Goal: Task Accomplishment & Management: Manage account settings

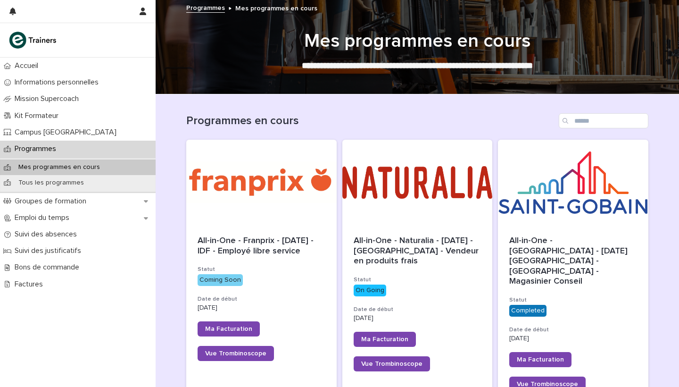
click at [411, 108] on div "Programmes en cours" at bounding box center [417, 116] width 462 height 45
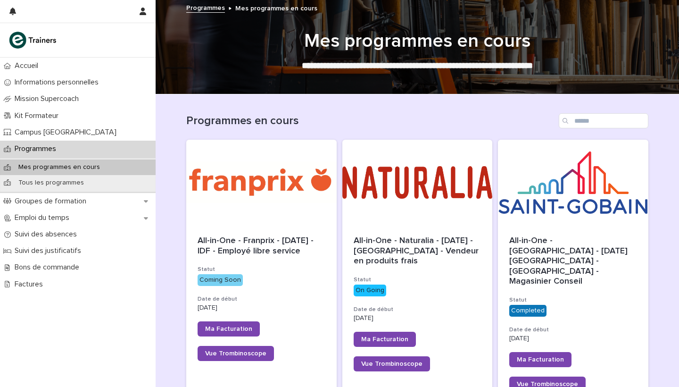
click at [411, 108] on div "Programmes en cours" at bounding box center [417, 116] width 462 height 45
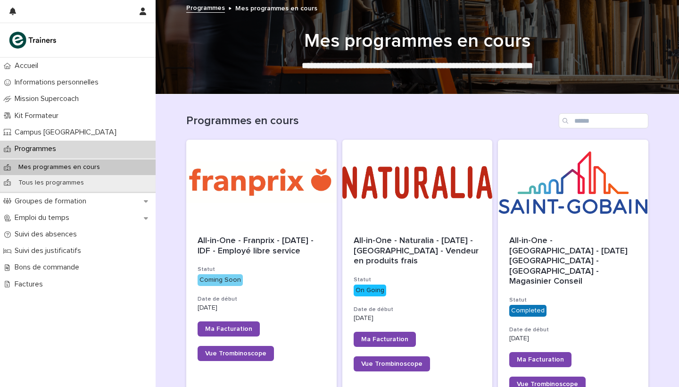
click at [411, 108] on div "Programmes en cours" at bounding box center [417, 116] width 462 height 45
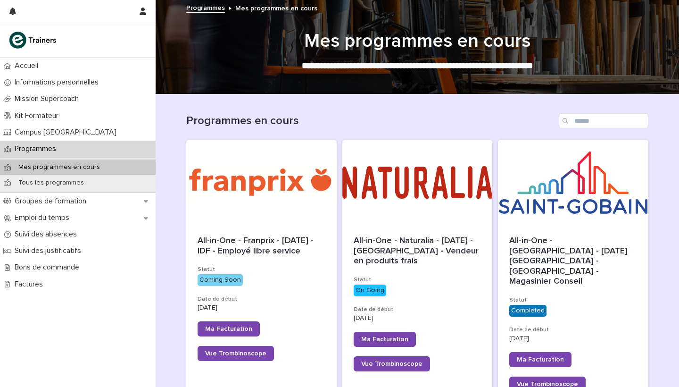
click at [411, 108] on div "Programmes en cours" at bounding box center [417, 116] width 462 height 45
click at [422, 107] on div "Programmes en cours" at bounding box center [417, 116] width 462 height 45
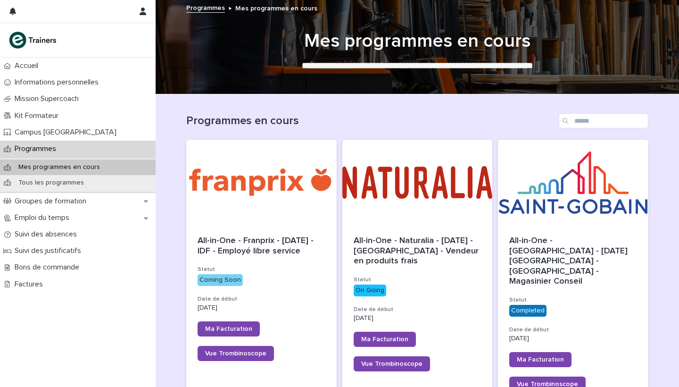
scroll to position [51, 0]
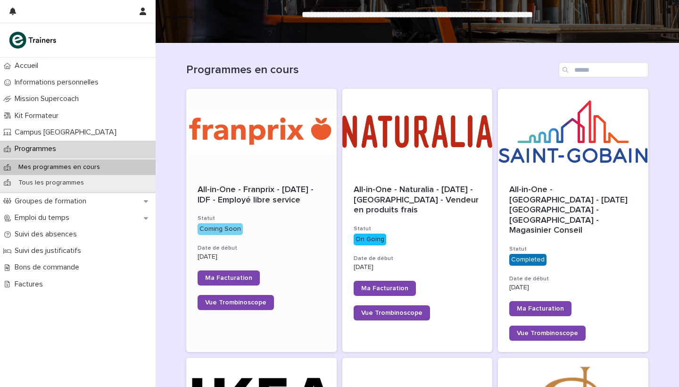
click at [279, 141] on div at bounding box center [261, 131] width 150 height 85
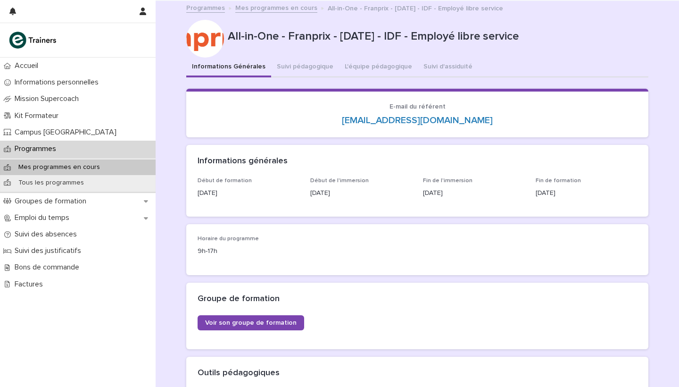
scroll to position [0, 0]
click at [287, 9] on link "Mes programmes en cours" at bounding box center [276, 7] width 82 height 11
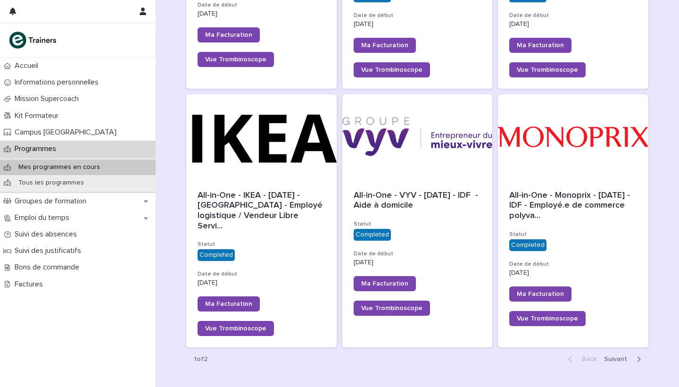
scroll to position [831, 0]
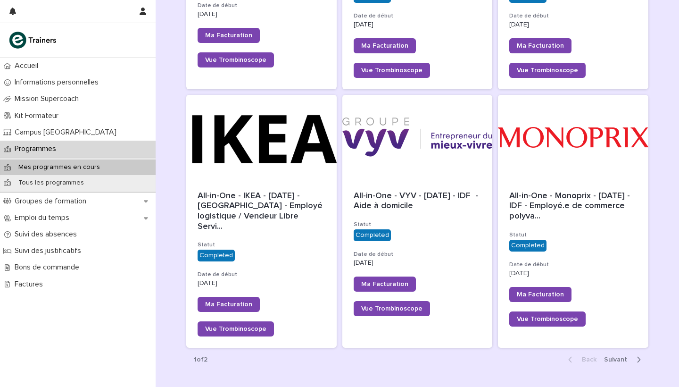
click at [616, 356] on span "Next" at bounding box center [618, 359] width 29 height 7
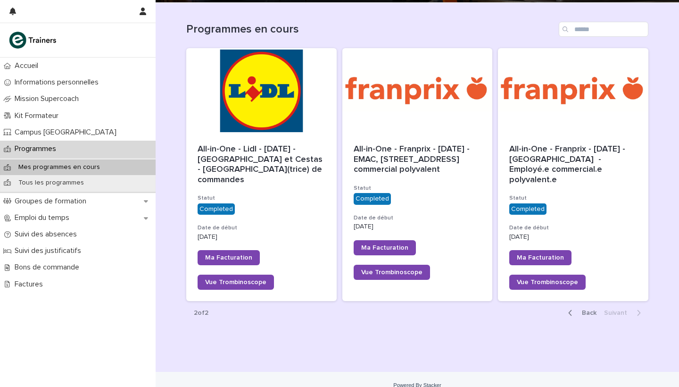
scroll to position [91, 0]
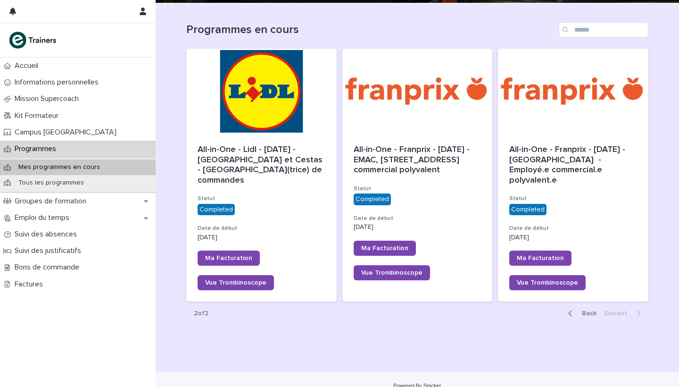
click at [592, 310] on span "Back" at bounding box center [586, 313] width 20 height 7
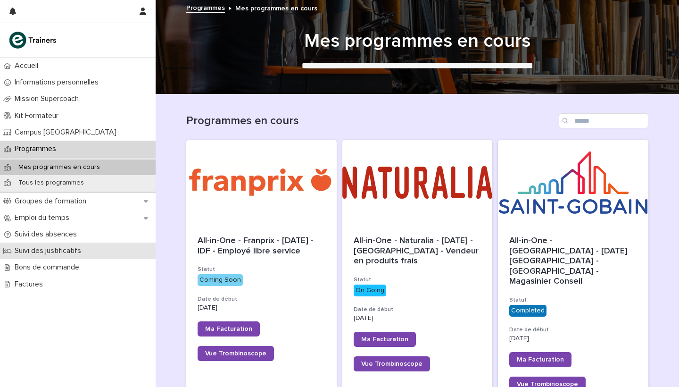
click at [74, 256] on div "Suivi des justificatifs" at bounding box center [78, 250] width 156 height 17
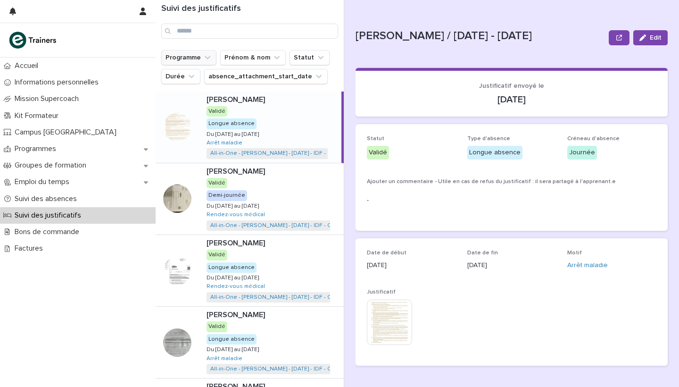
click at [200, 62] on button "Programme" at bounding box center [188, 57] width 55 height 15
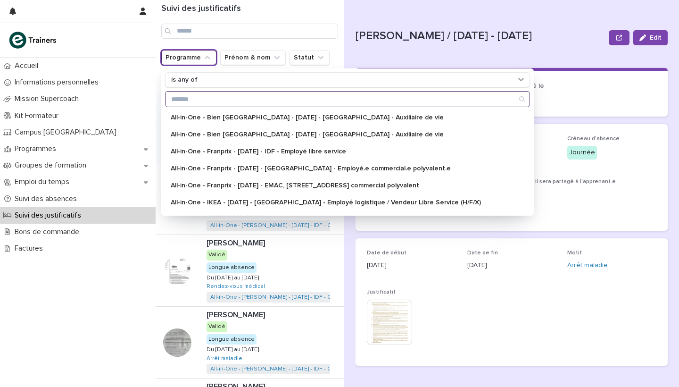
click at [243, 97] on input "Search" at bounding box center [348, 99] width 364 height 15
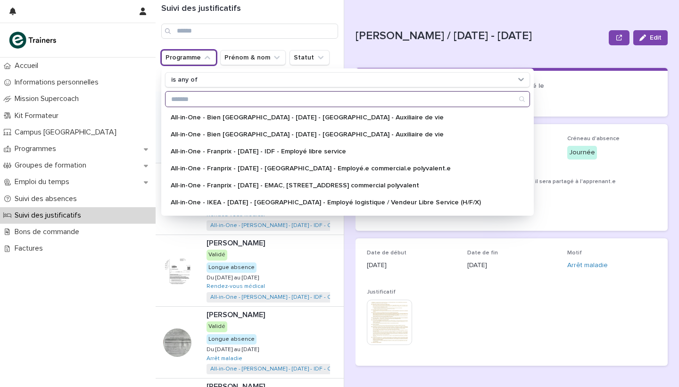
click at [243, 97] on input "Search" at bounding box center [348, 99] width 364 height 15
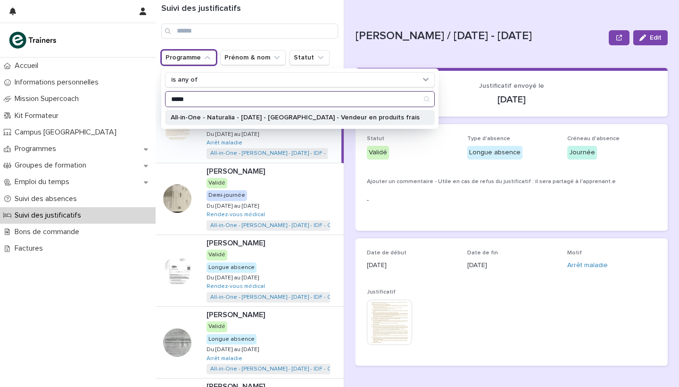
type input "*****"
click at [254, 119] on p "All-in-One - Naturalia - [DATE] - [GEOGRAPHIC_DATA] - Vendeur en produits frais" at bounding box center [295, 117] width 249 height 7
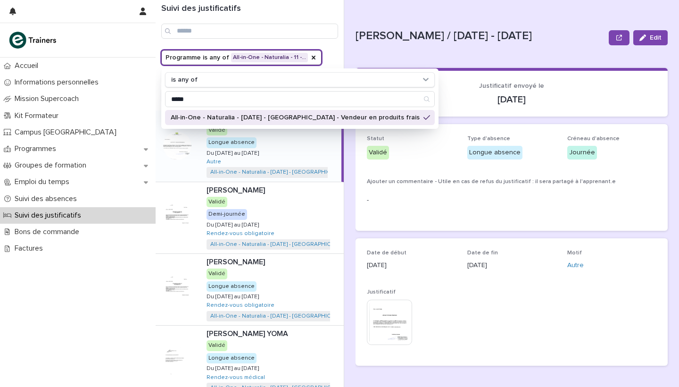
click at [339, 59] on div "Programme is any of All-in-One - Naturalia - 11 -… is any of ***** All-in-One -…" at bounding box center [265, 76] width 209 height 53
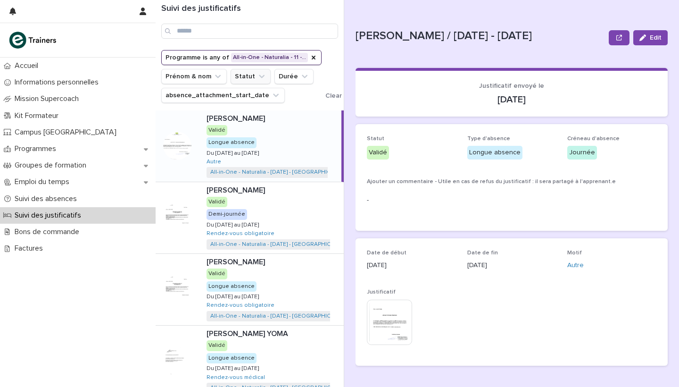
click at [257, 82] on button "Statut" at bounding box center [251, 76] width 40 height 15
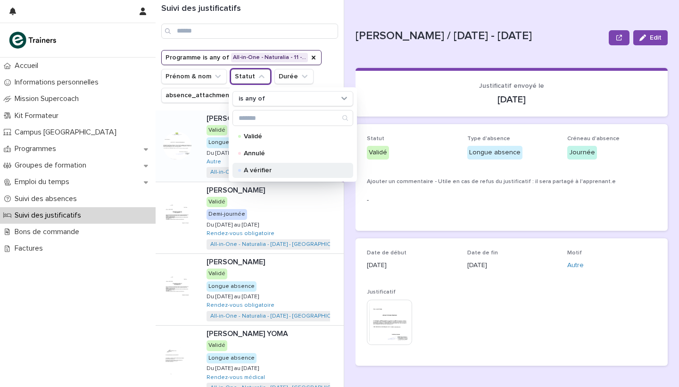
click at [261, 170] on p "À vérifier" at bounding box center [291, 170] width 94 height 7
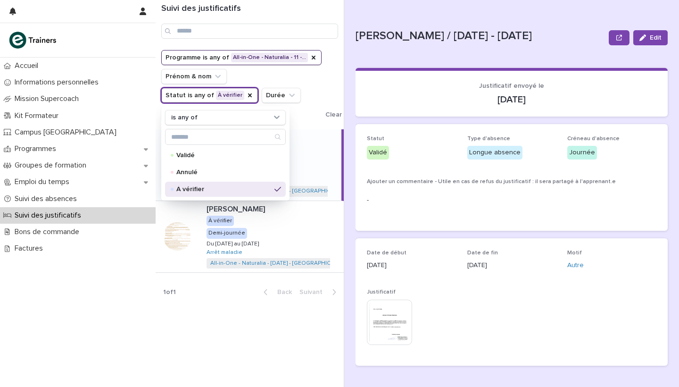
click at [337, 53] on div "Programme is any of All-in-One - Naturalia - 11 -… Prénom & nom Statut is any o…" at bounding box center [265, 86] width 209 height 72
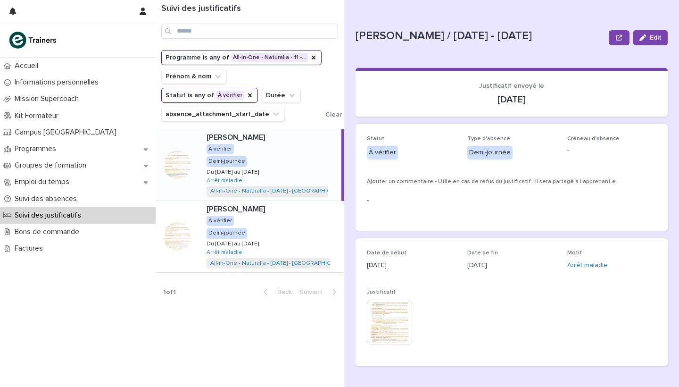
click at [299, 153] on div "[PERSON_NAME] TAHUE [PERSON_NAME] À vérifier Demi-journée Du [DATE] au [DATE] D…" at bounding box center [270, 164] width 142 height 71
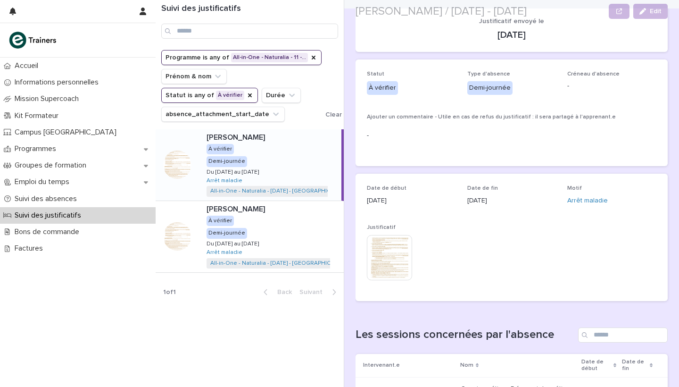
scroll to position [76, 0]
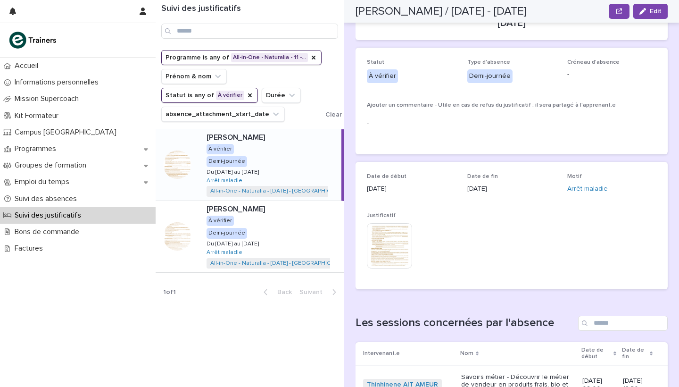
click at [395, 252] on img at bounding box center [389, 245] width 45 height 45
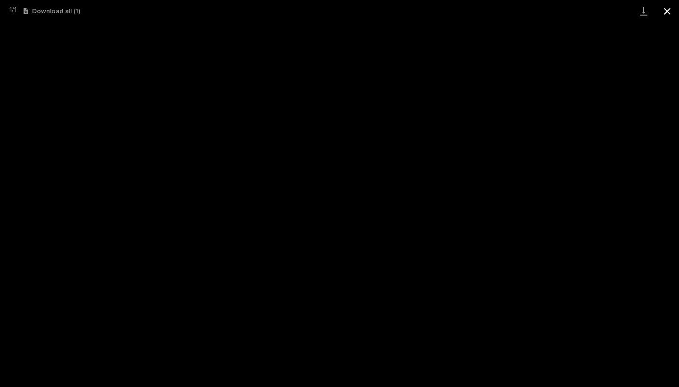
click at [670, 14] on button "Close gallery" at bounding box center [668, 11] width 24 height 22
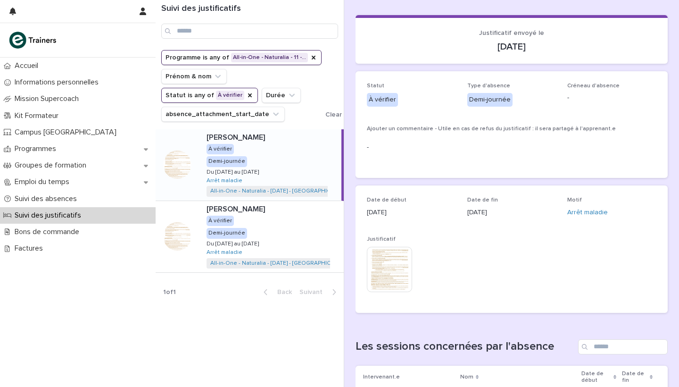
scroll to position [20, 0]
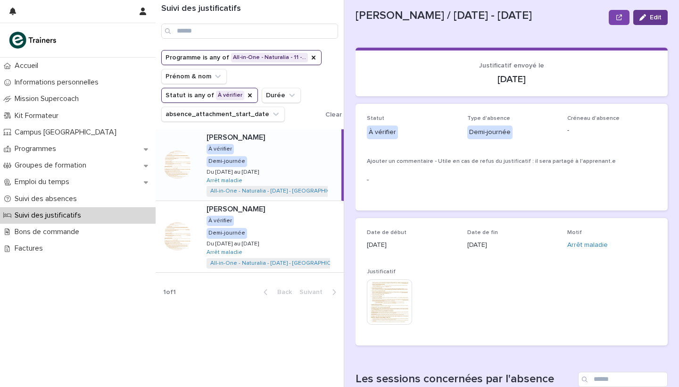
click at [655, 17] on span "Edit" at bounding box center [656, 17] width 12 height 7
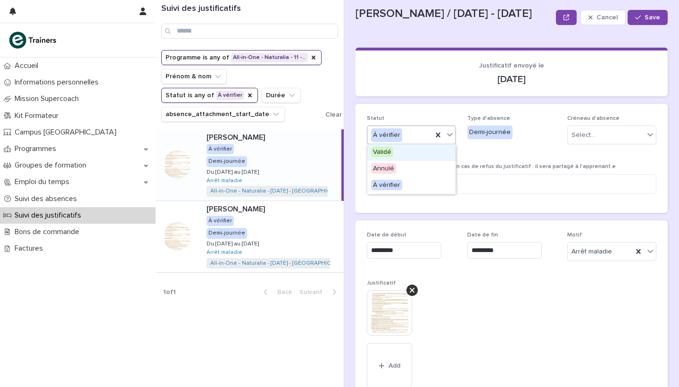
click at [417, 142] on div "À vérifier" at bounding box center [411, 134] width 89 height 19
click at [384, 155] on span "Validé" at bounding box center [382, 152] width 22 height 10
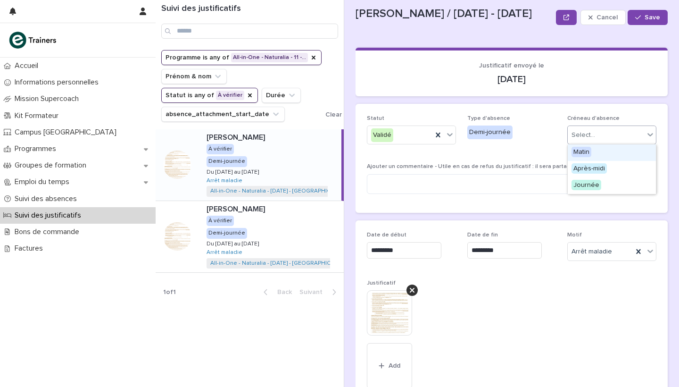
click at [608, 137] on div "Select..." at bounding box center [606, 135] width 76 height 16
click at [592, 184] on span "Journée" at bounding box center [587, 185] width 30 height 10
click at [544, 156] on div "Statut Validé Type d'absence Demi-journée Créneau d'absence option Journée, sel…" at bounding box center [512, 158] width 290 height 86
click at [533, 150] on span "Type d'absence Demi-journée" at bounding box center [511, 133] width 89 height 37
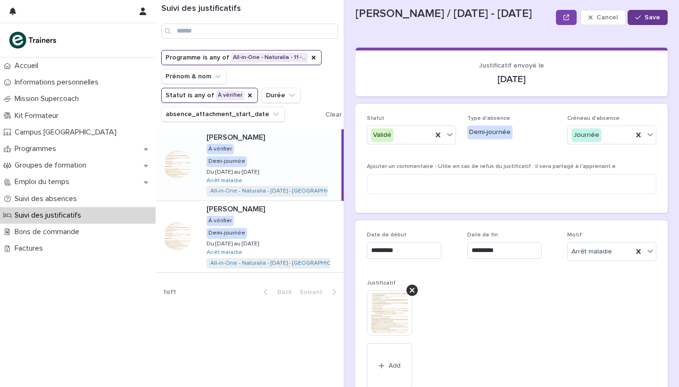
click at [641, 21] on button "Save" at bounding box center [648, 17] width 40 height 15
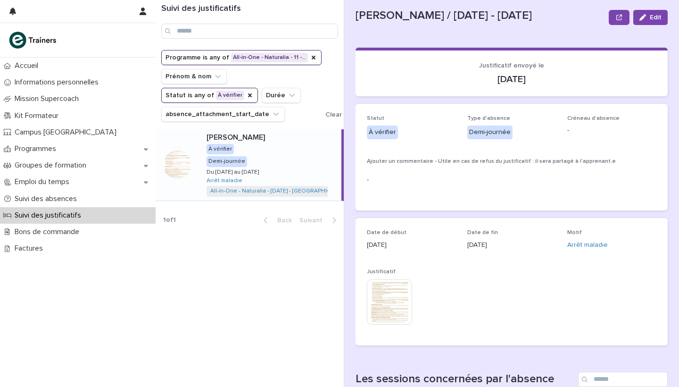
click at [282, 153] on div "[PERSON_NAME] TAHUE [PERSON_NAME] À vérifier Demi-journée Du [DATE] au [DATE] D…" at bounding box center [270, 164] width 142 height 71
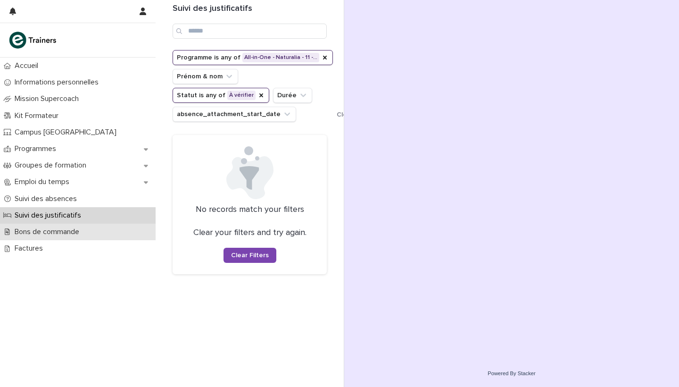
click at [67, 231] on p "Bons de commande" at bounding box center [49, 231] width 76 height 9
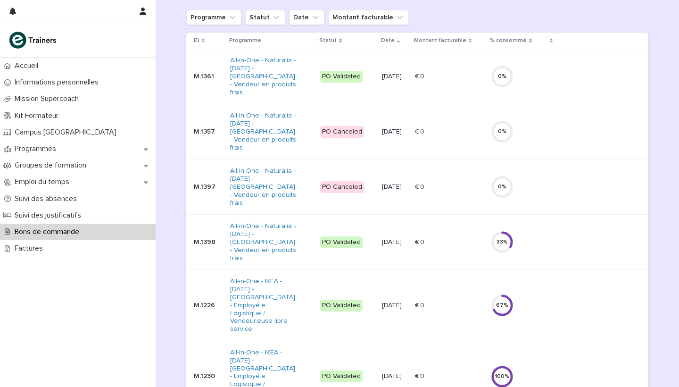
scroll to position [29, 0]
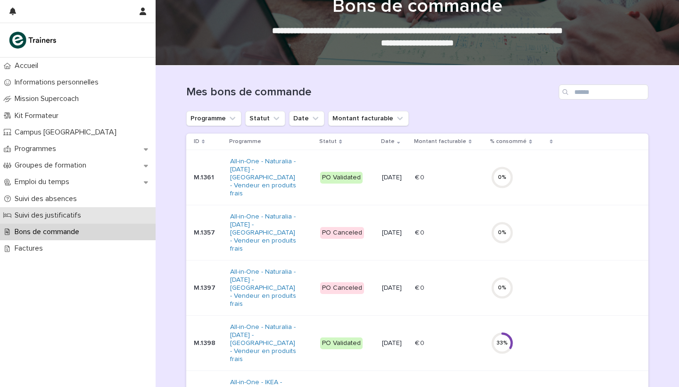
click at [71, 213] on p "Suivi des justificatifs" at bounding box center [50, 215] width 78 height 9
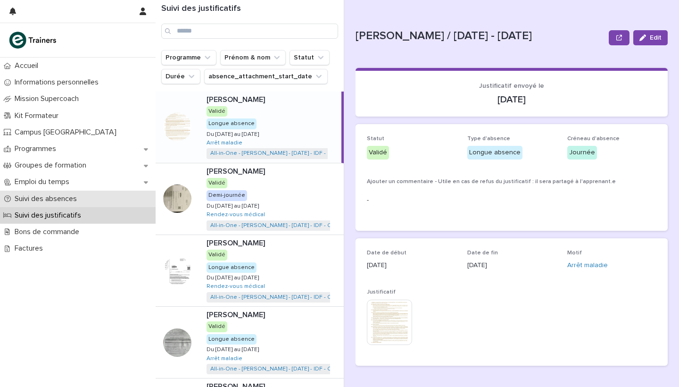
click at [60, 196] on p "Suivi des absences" at bounding box center [48, 198] width 74 height 9
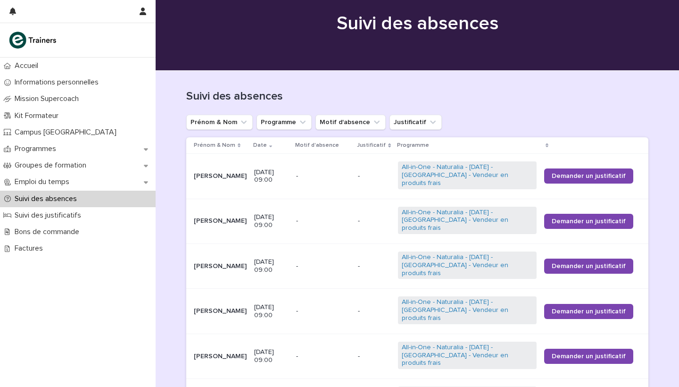
scroll to position [30, 0]
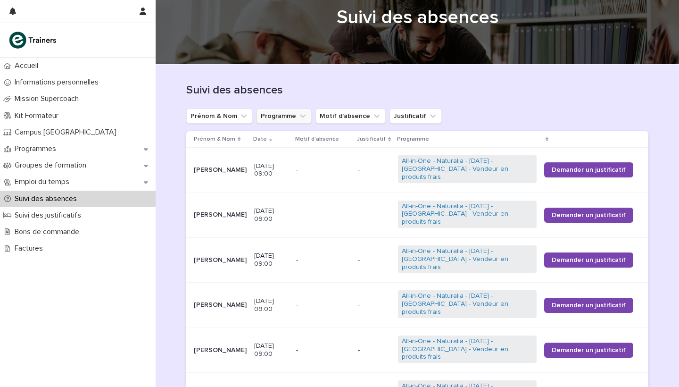
click at [300, 117] on icon "Programme" at bounding box center [303, 115] width 6 height 3
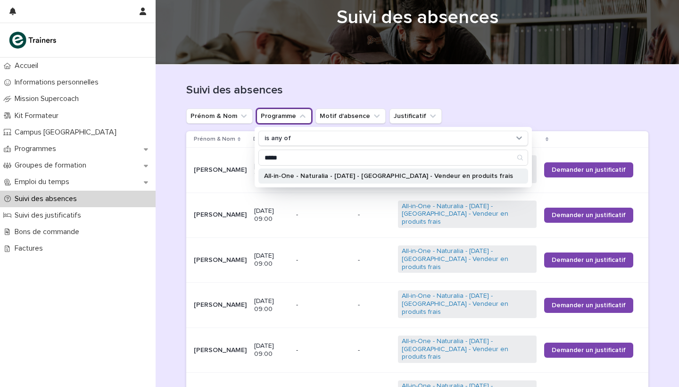
type input "*****"
click at [345, 174] on p "All-in-One - Naturalia - [DATE] - [GEOGRAPHIC_DATA] - Vendeur en produits frais" at bounding box center [388, 176] width 249 height 7
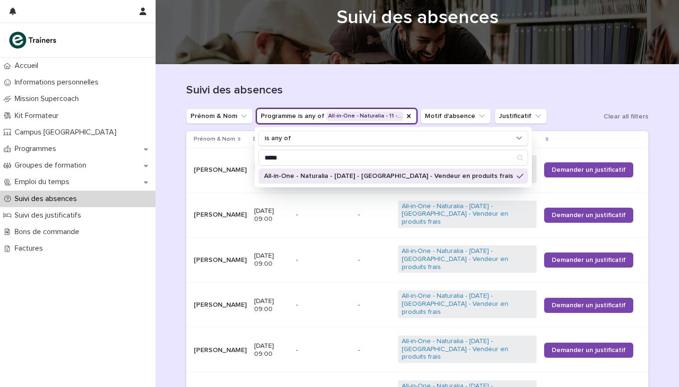
click at [384, 83] on h1 "Suivi des absences" at bounding box center [417, 90] width 462 height 14
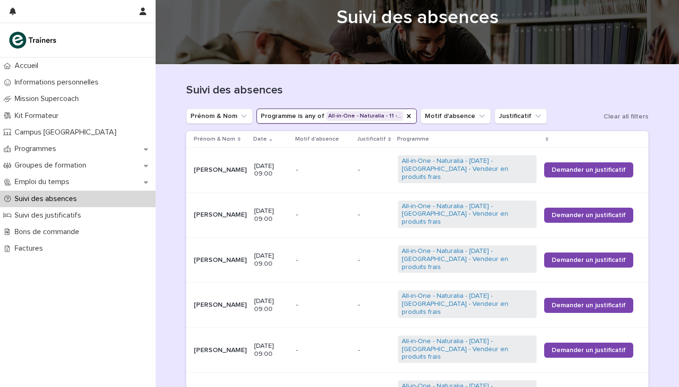
click at [400, 80] on div "Suivi des absences" at bounding box center [417, 87] width 462 height 44
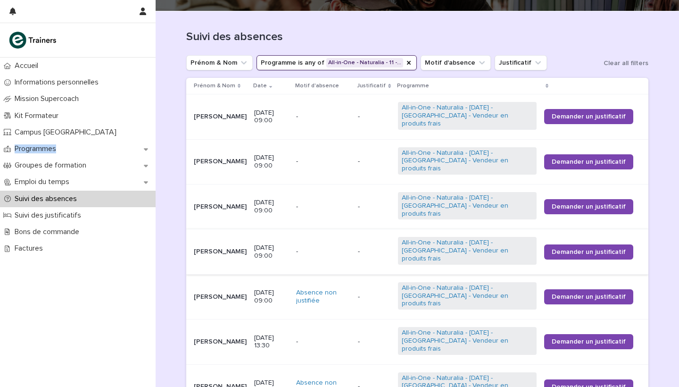
scroll to position [120, 0]
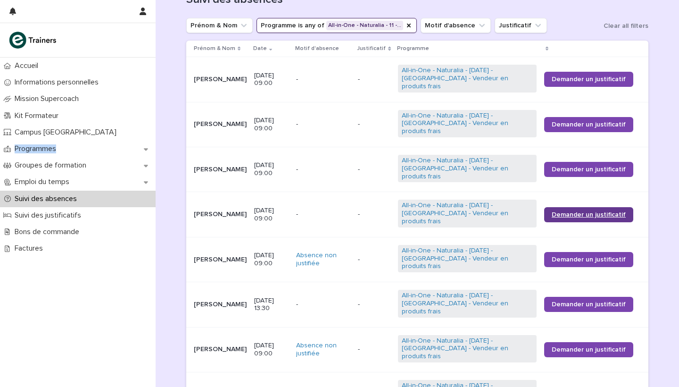
click at [574, 211] on span "Demander un justificatif" at bounding box center [589, 214] width 74 height 7
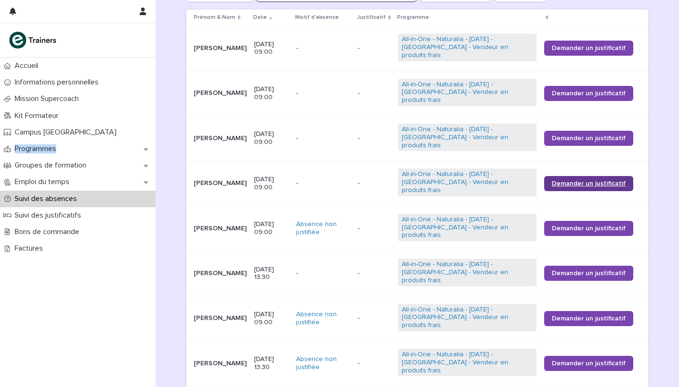
click at [577, 180] on span "Demander un justificatif" at bounding box center [589, 183] width 74 height 7
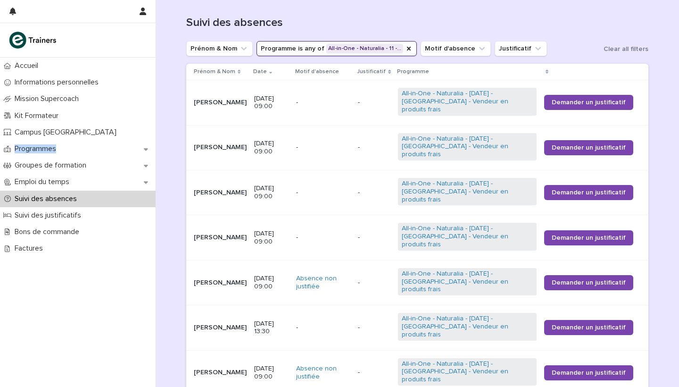
scroll to position [96, 0]
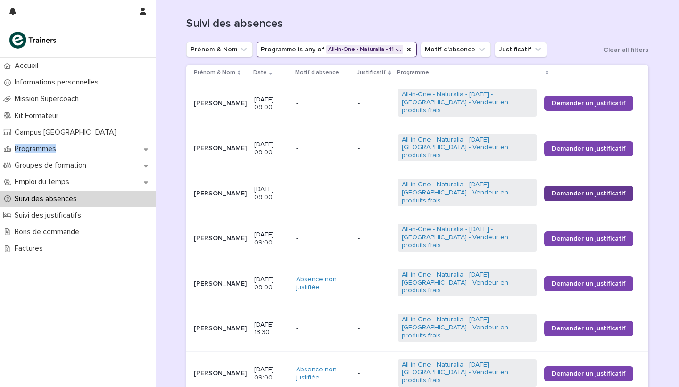
click at [594, 190] on span "Demander un justificatif" at bounding box center [589, 193] width 74 height 7
click at [594, 147] on span "Demander un justificatif" at bounding box center [589, 148] width 74 height 7
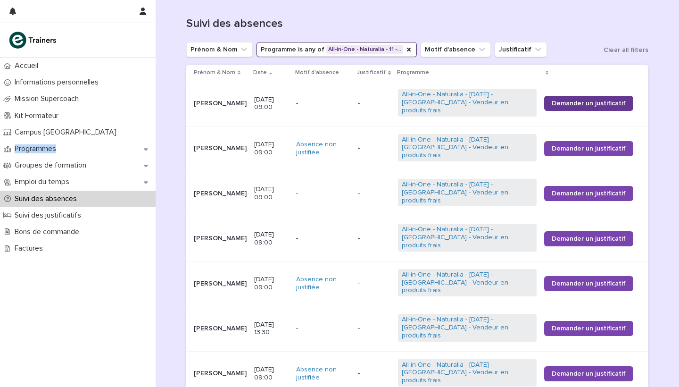
click at [611, 103] on span "Demander un justificatif" at bounding box center [589, 103] width 74 height 7
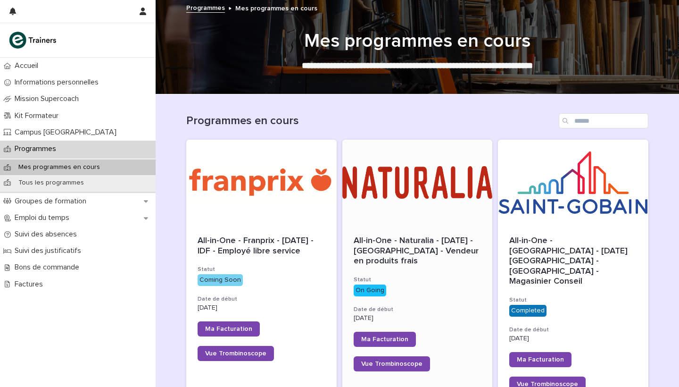
click at [465, 179] on div at bounding box center [417, 182] width 150 height 85
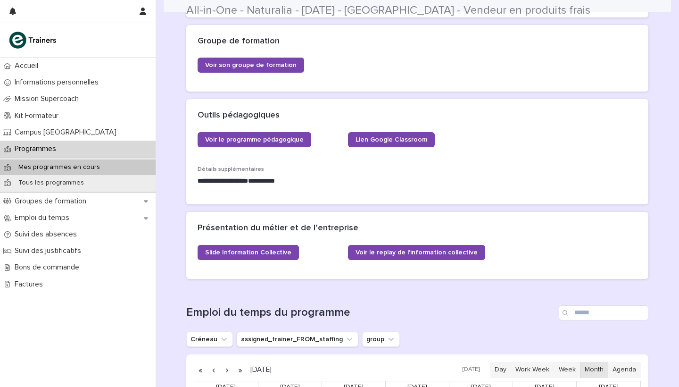
scroll to position [565, 0]
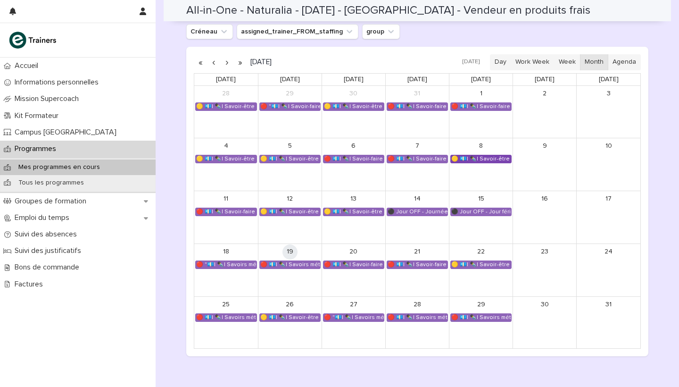
click at [480, 157] on div "🟡 💶| ✒️| Savoir-être métier - Maîtrise de la prise de parole en public et commu…" at bounding box center [481, 159] width 60 height 8
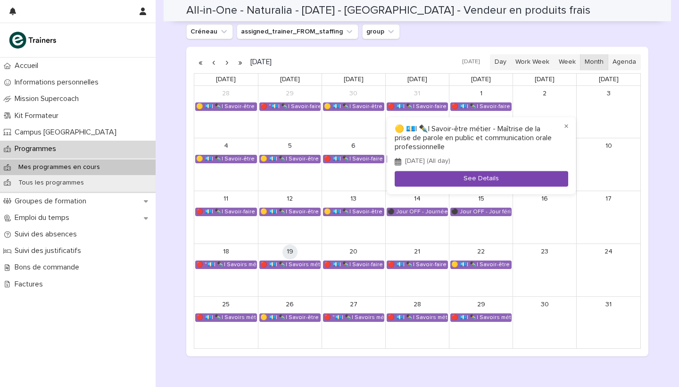
click at [482, 177] on button "See Details" at bounding box center [482, 179] width 174 height 16
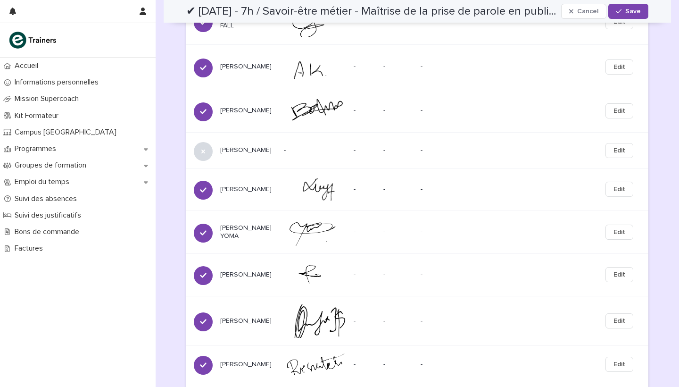
scroll to position [746, 0]
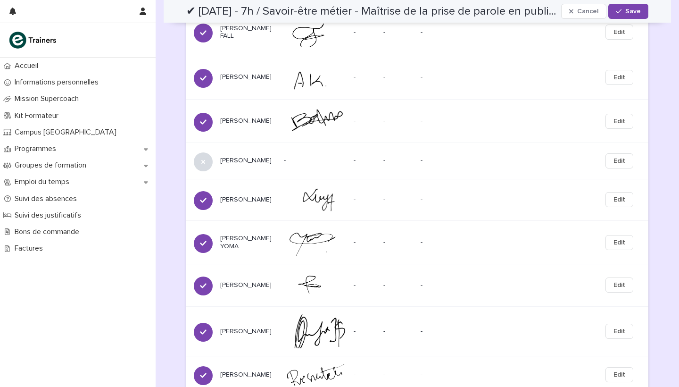
click at [624, 166] on span "Edit" at bounding box center [620, 160] width 12 height 9
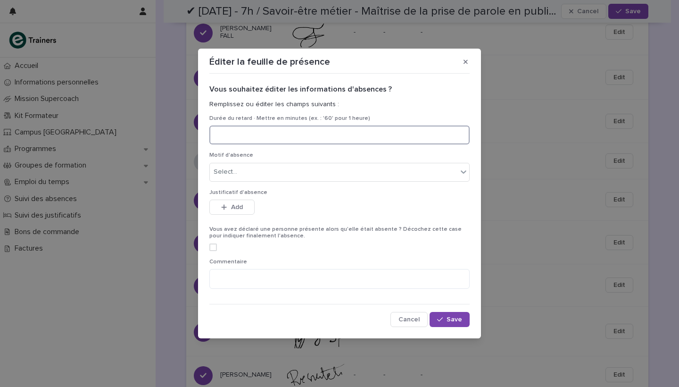
click at [322, 138] on input at bounding box center [339, 134] width 260 height 19
click at [314, 173] on div "Select..." at bounding box center [334, 172] width 248 height 16
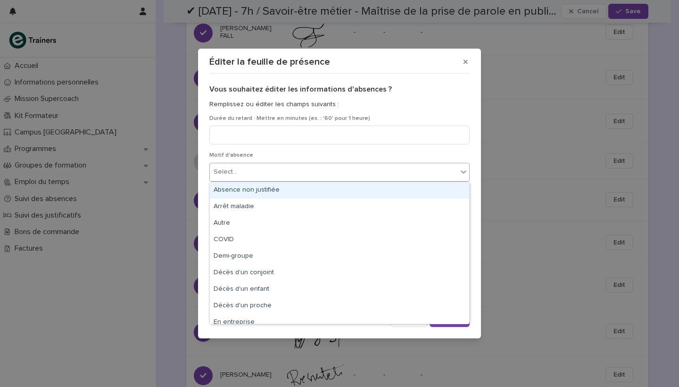
click at [300, 191] on div "Absence non justifiée" at bounding box center [339, 190] width 259 height 17
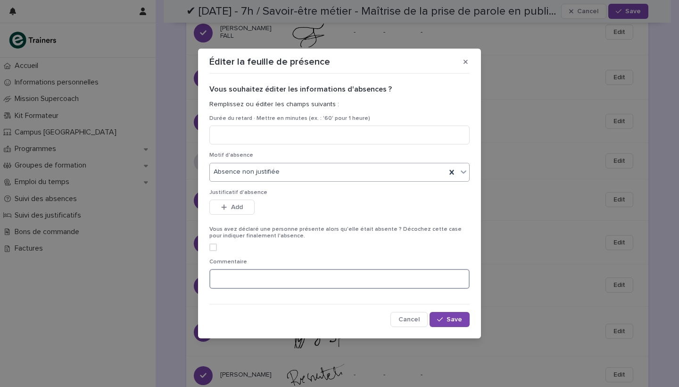
click at [283, 274] on textarea at bounding box center [339, 279] width 260 height 20
click at [250, 279] on textarea "**********" at bounding box center [339, 279] width 260 height 20
click at [402, 279] on textarea "**********" at bounding box center [339, 279] width 260 height 20
type textarea "**********"
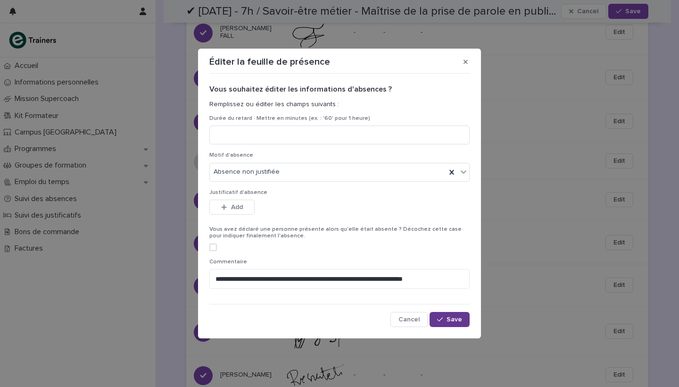
click at [451, 322] on span "Save" at bounding box center [455, 319] width 16 height 7
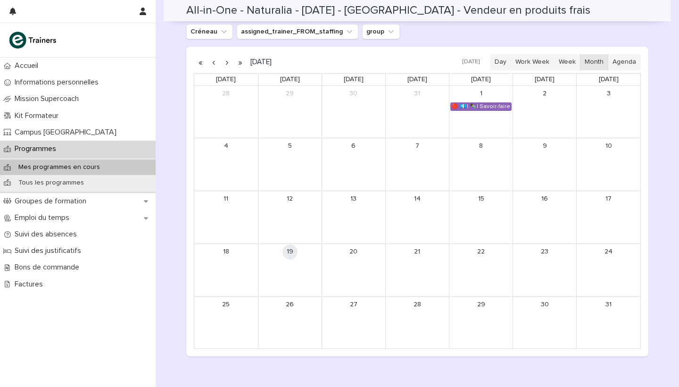
scroll to position [612, 0]
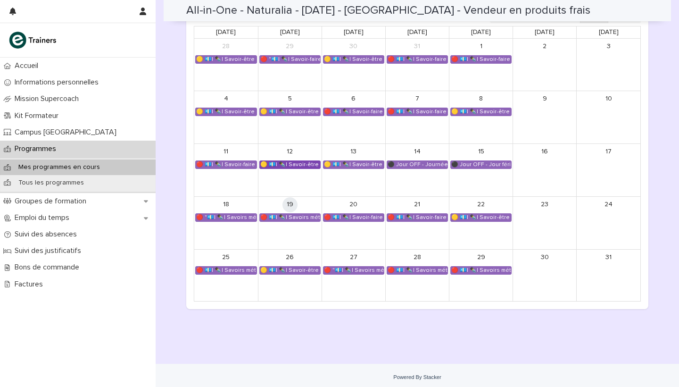
click at [297, 162] on div "🟡 💶| ✒️| Savoir-être métier - Cadre de référence interculturel : prévenir les i…" at bounding box center [290, 165] width 60 height 8
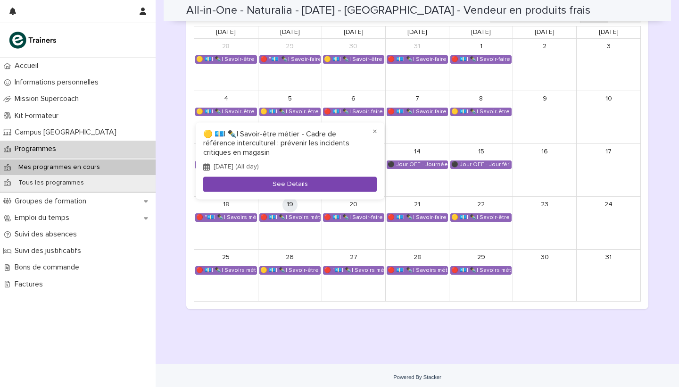
click at [311, 184] on button "See Details" at bounding box center [290, 184] width 174 height 16
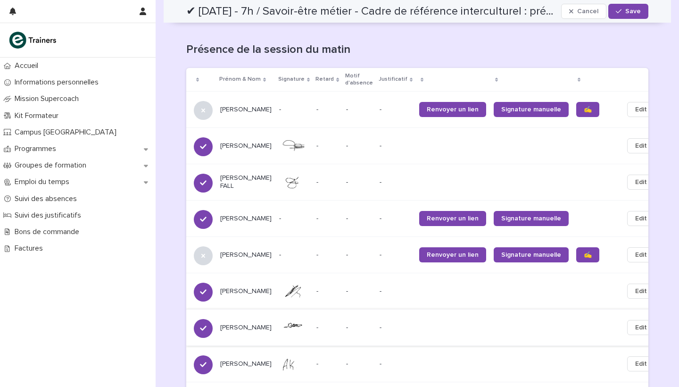
scroll to position [390, 0]
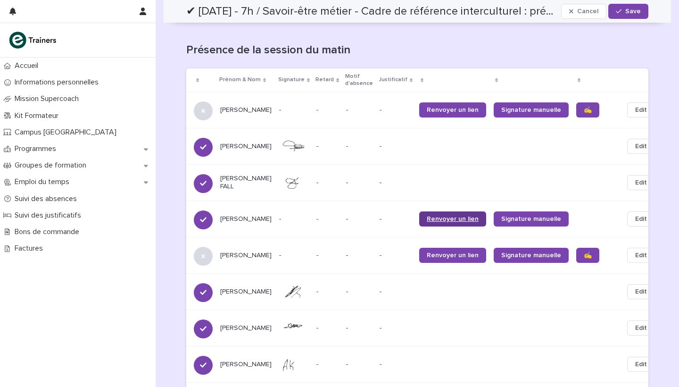
click at [440, 216] on span "Renvoyer un lien" at bounding box center [453, 219] width 52 height 7
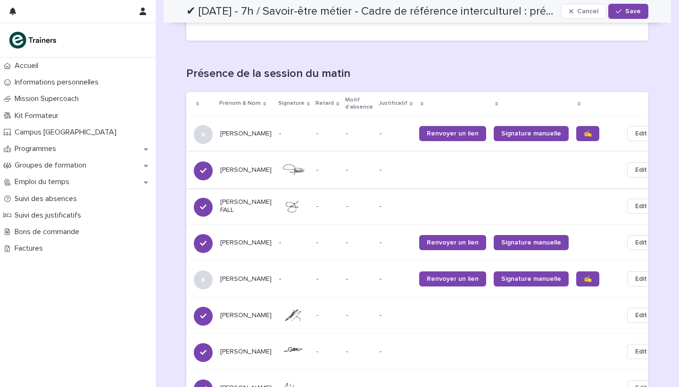
scroll to position [366, 0]
click at [627, 126] on button "Edit" at bounding box center [641, 133] width 28 height 15
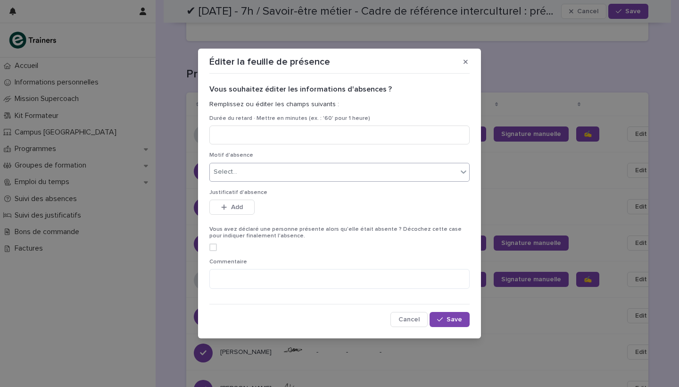
click at [325, 175] on div "Select..." at bounding box center [334, 172] width 248 height 16
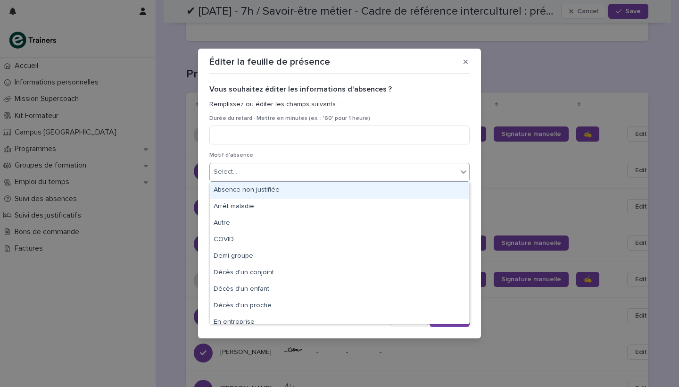
click at [291, 189] on div "Absence non justifiée" at bounding box center [339, 190] width 259 height 17
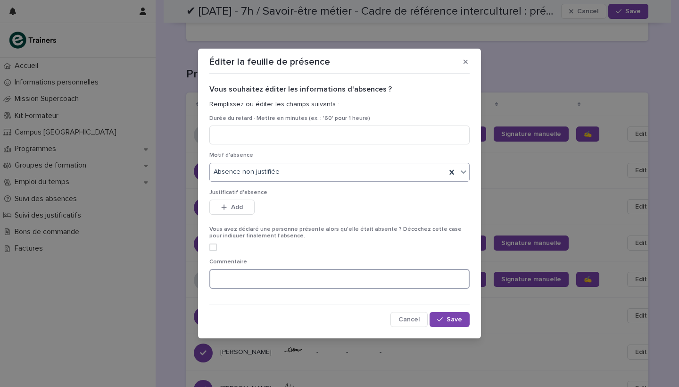
click at [278, 278] on textarea at bounding box center [339, 279] width 260 height 20
type textarea "**********"
click at [450, 317] on span "Save" at bounding box center [455, 319] width 16 height 7
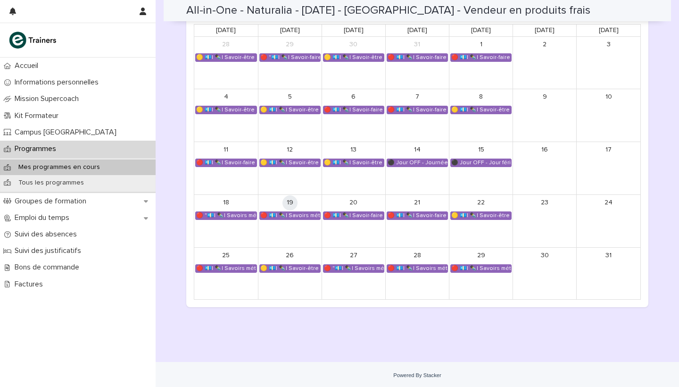
scroll to position [612, 0]
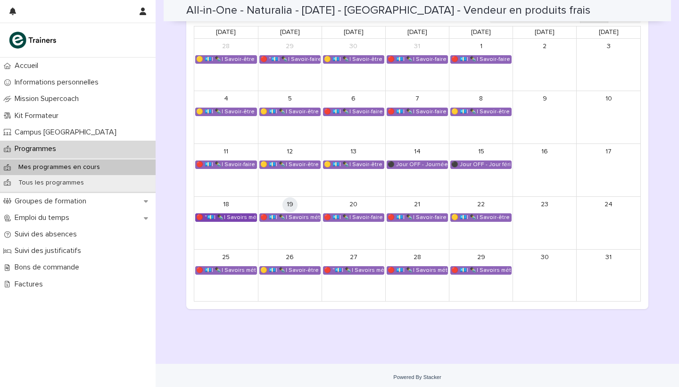
click at [236, 216] on div "🔴 "💶| ✒️| Savoirs métier - Découvrir le métier de vendeur en produits frais, bi…" at bounding box center [226, 218] width 61 height 8
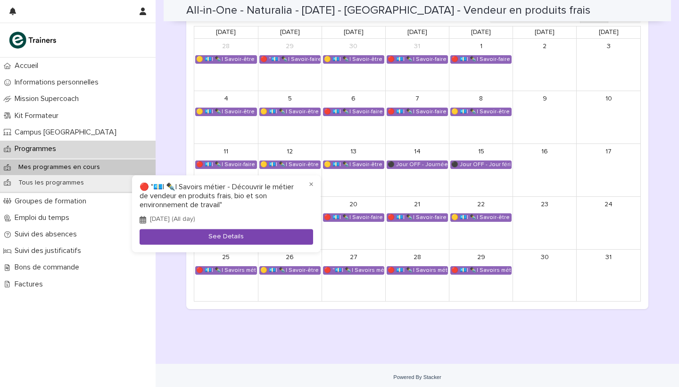
click at [292, 238] on button "See Details" at bounding box center [227, 237] width 174 height 16
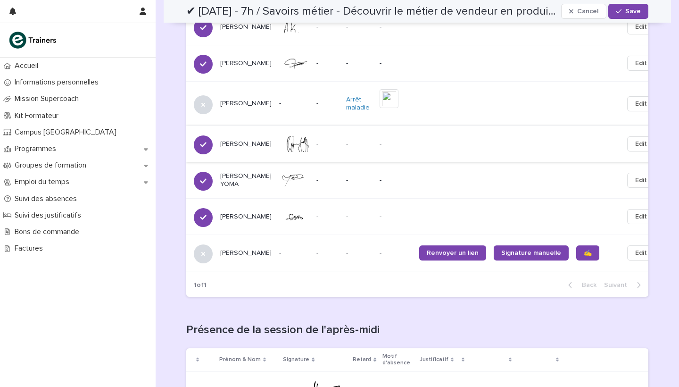
scroll to position [768, 0]
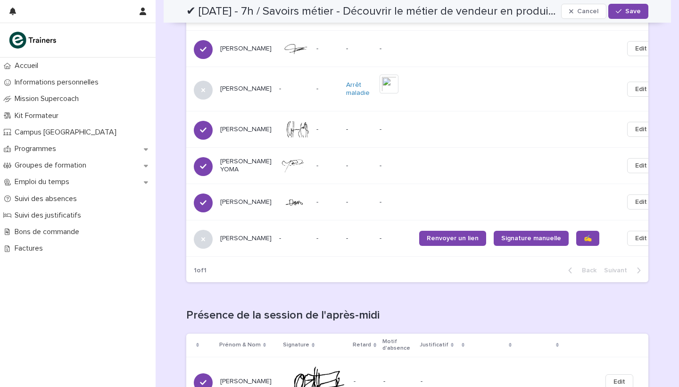
click at [635, 236] on span "Edit" at bounding box center [641, 237] width 12 height 9
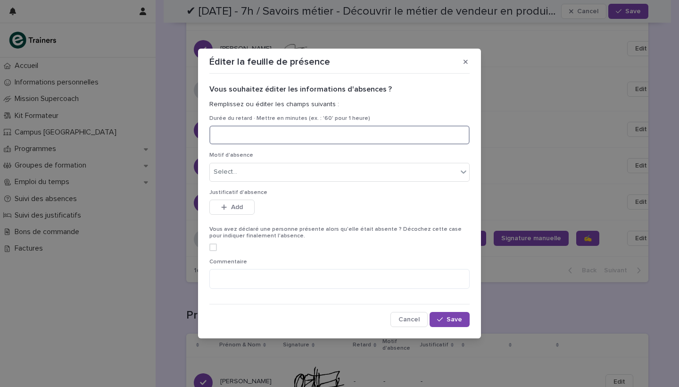
click at [323, 143] on input at bounding box center [339, 134] width 260 height 19
click at [292, 180] on div "Select..." at bounding box center [339, 172] width 260 height 19
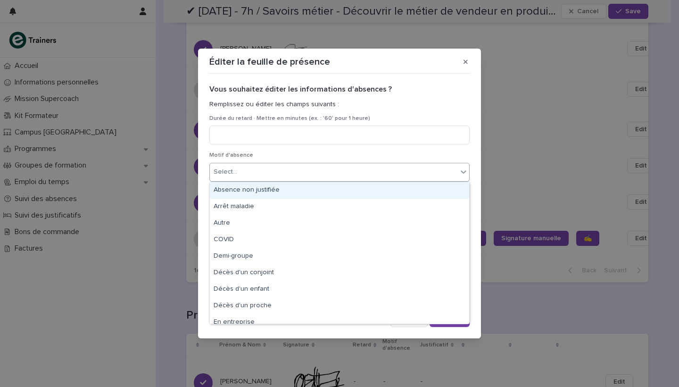
click at [283, 191] on div "Absence non justifiée" at bounding box center [339, 190] width 259 height 17
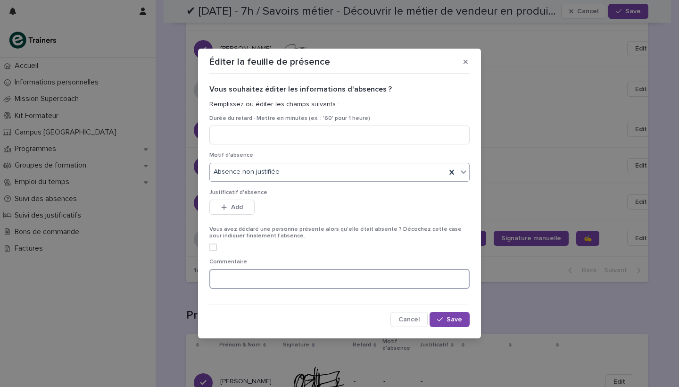
click at [283, 278] on textarea at bounding box center [339, 279] width 260 height 20
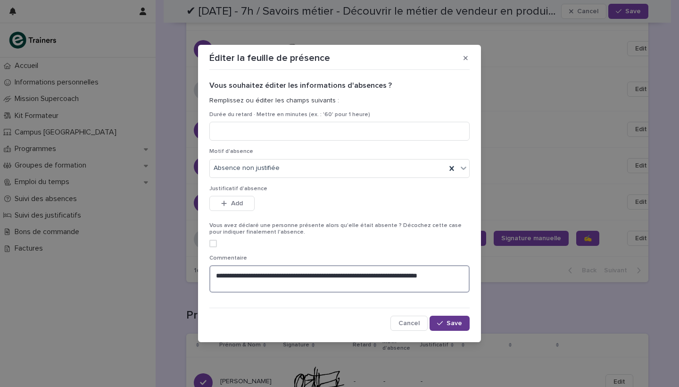
type textarea "**********"
click at [436, 327] on button "Save" at bounding box center [450, 323] width 40 height 15
